Goal: Task Accomplishment & Management: Manage account settings

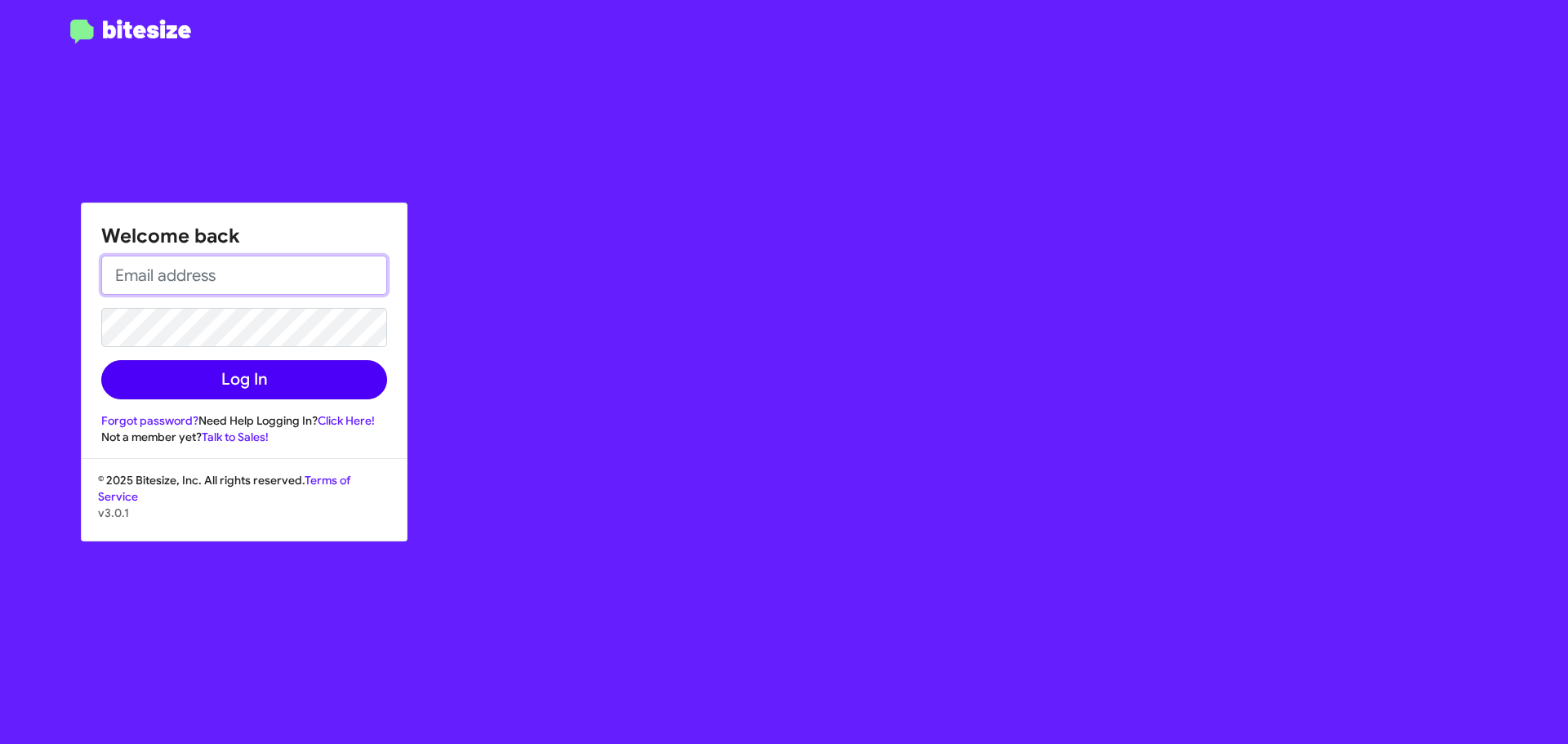
type input "[EMAIL_ADDRESS][DOMAIN_NAME]"
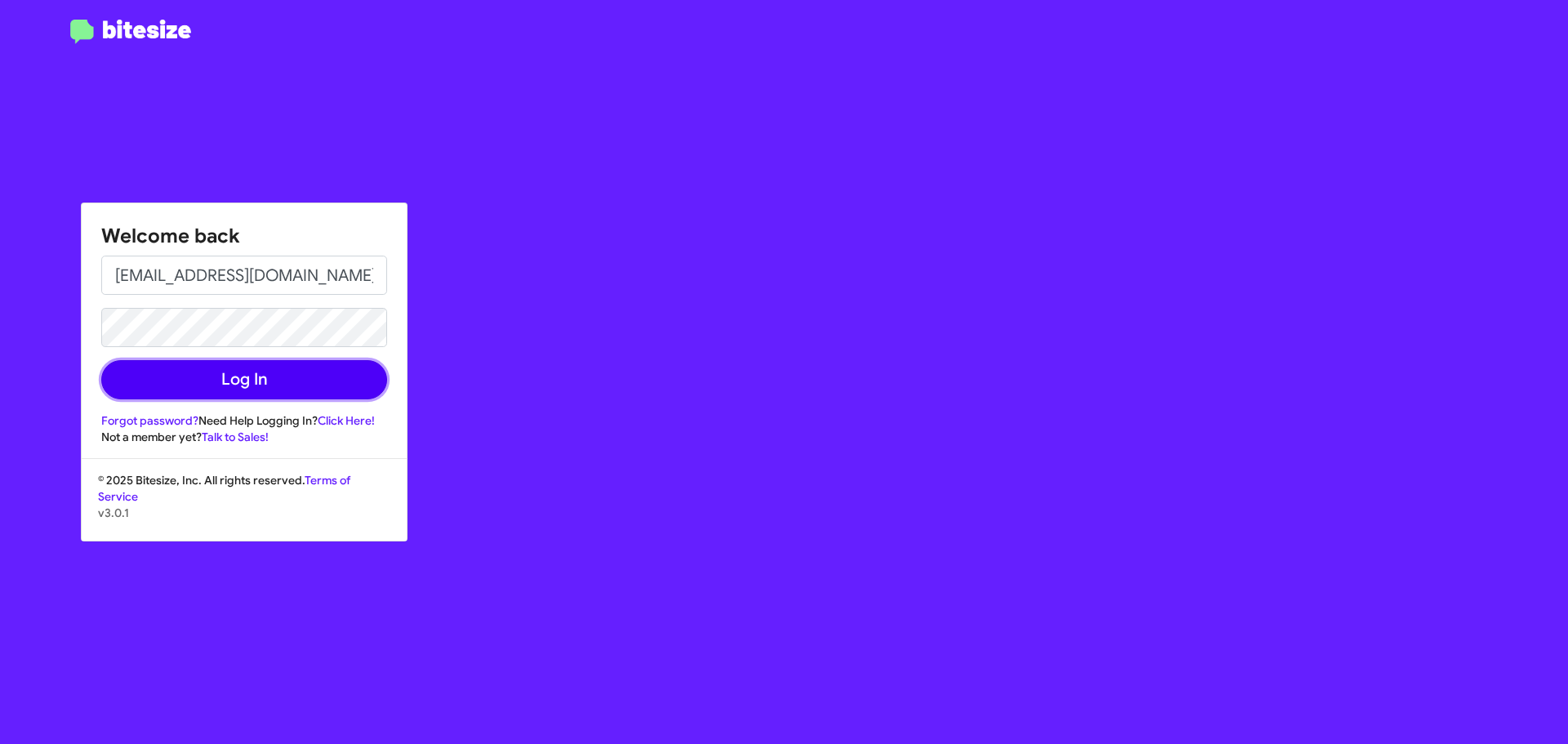
click at [212, 385] on button "Log In" at bounding box center [244, 379] width 286 height 39
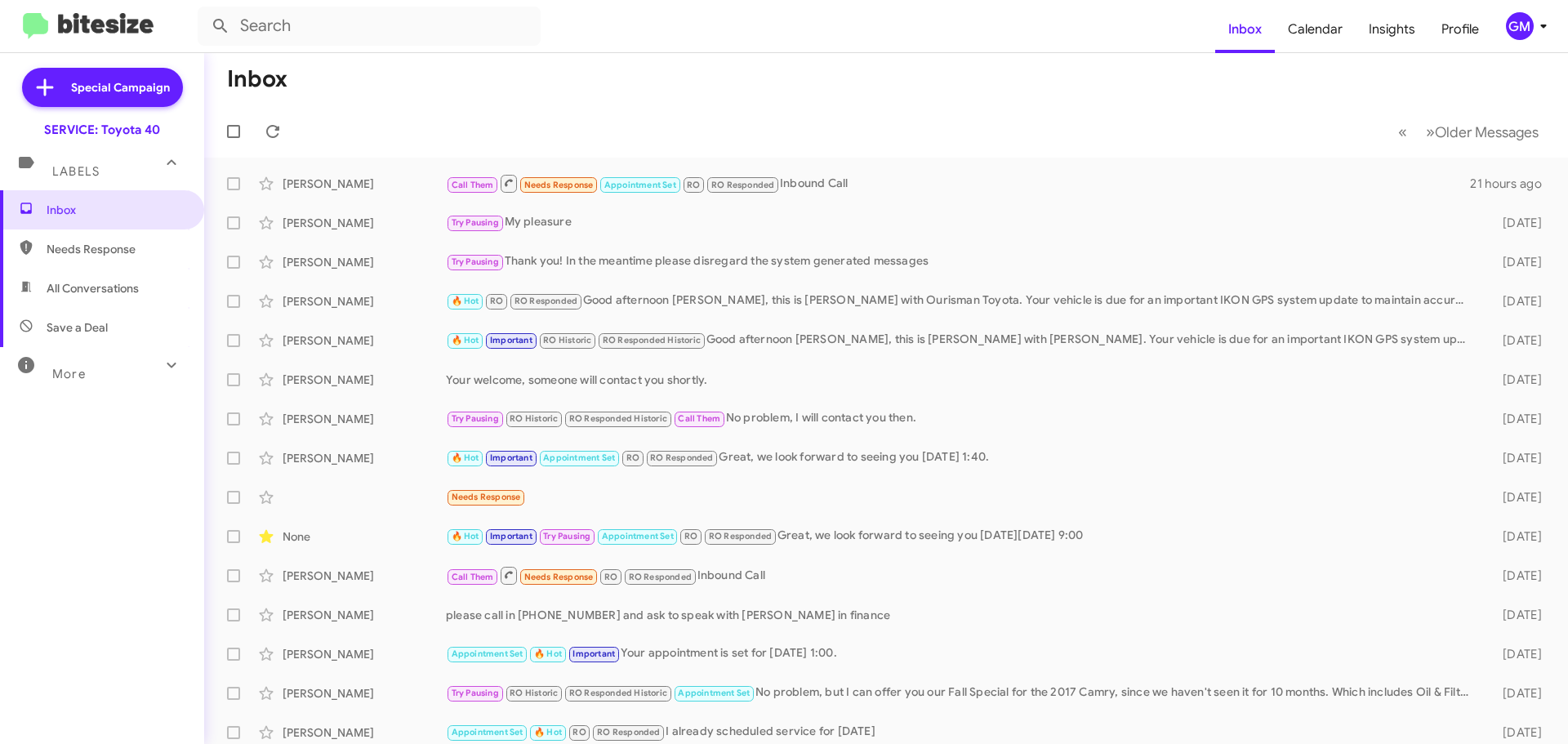
click at [99, 259] on span "Needs Response" at bounding box center [102, 249] width 204 height 39
type input "in:needs-response"
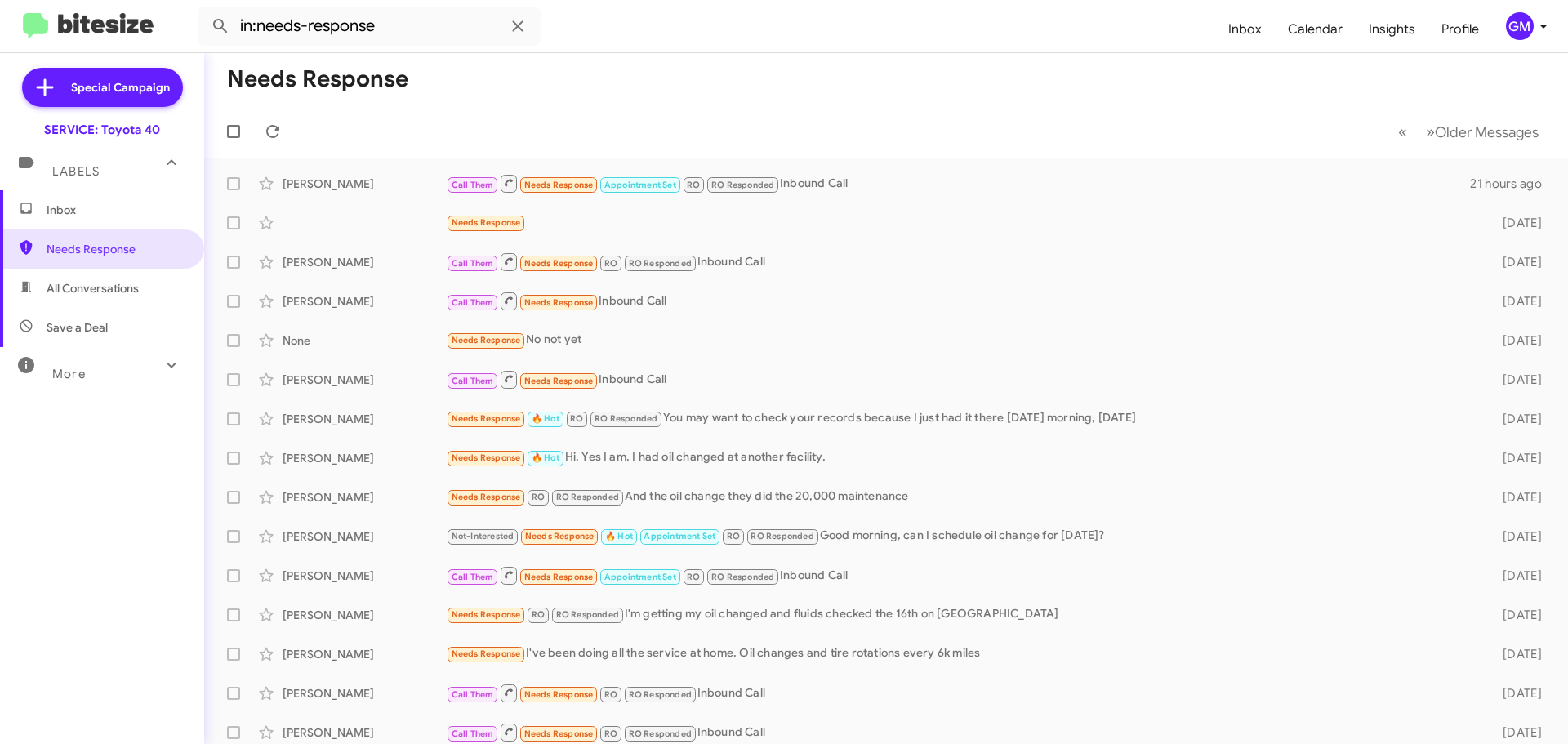
click at [68, 209] on span "Inbox" at bounding box center [116, 210] width 139 height 16
